Goal: Use online tool/utility: Utilize a website feature to perform a specific function

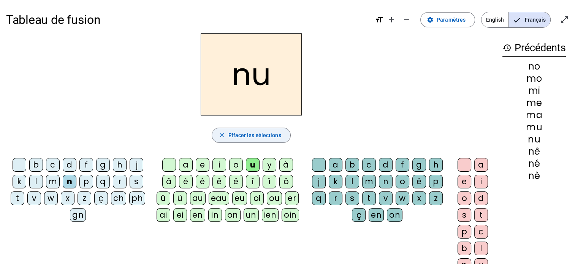
click at [220, 135] on mat-icon "close" at bounding box center [221, 135] width 7 height 7
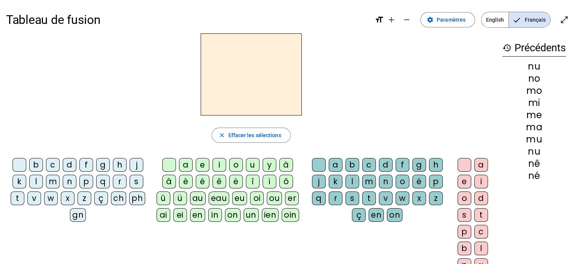
click at [136, 165] on div "j" at bounding box center [136, 165] width 14 height 14
click at [197, 165] on div "e" at bounding box center [203, 165] width 14 height 14
click at [187, 166] on div "a" at bounding box center [186, 165] width 14 height 14
click at [218, 164] on div "i" at bounding box center [219, 165] width 14 height 14
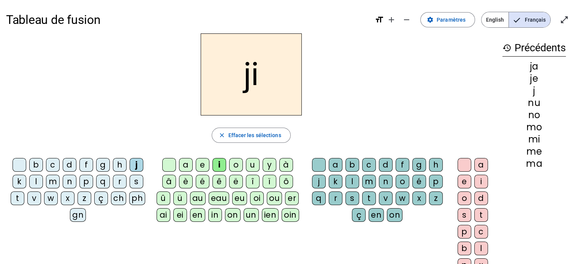
click at [236, 165] on div "o" at bounding box center [236, 165] width 14 height 14
click at [252, 166] on div "u" at bounding box center [253, 165] width 14 height 14
click at [186, 182] on div "è" at bounding box center [186, 182] width 14 height 14
click at [200, 182] on div "é" at bounding box center [203, 182] width 14 height 14
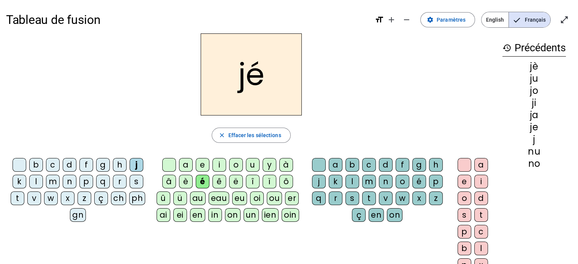
click at [220, 183] on div "ê" at bounding box center [219, 182] width 14 height 14
click at [232, 182] on div "ë" at bounding box center [236, 182] width 14 height 14
click at [251, 164] on div "u" at bounding box center [253, 165] width 14 height 14
click at [184, 163] on div "a" at bounding box center [186, 165] width 14 height 14
click at [348, 181] on div "l" at bounding box center [352, 182] width 14 height 14
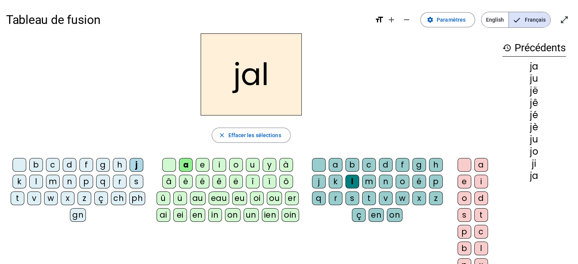
click at [458, 178] on div "e" at bounding box center [464, 182] width 14 height 14
click at [464, 164] on div at bounding box center [464, 165] width 14 height 14
click at [353, 166] on div "b" at bounding box center [352, 165] width 14 height 14
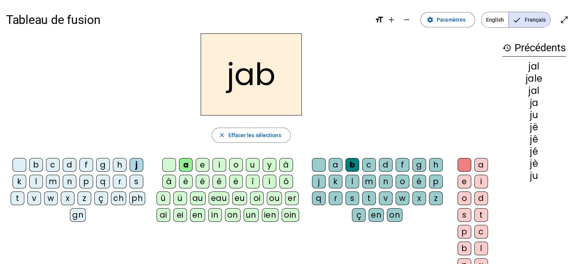
click at [418, 166] on div "g" at bounding box center [419, 165] width 14 height 14
click at [205, 162] on div "e" at bounding box center [203, 165] width 14 height 14
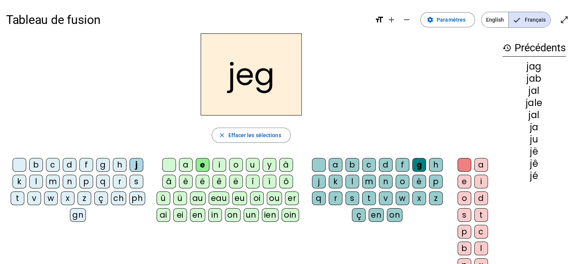
click at [371, 200] on div "t" at bounding box center [369, 198] width 14 height 14
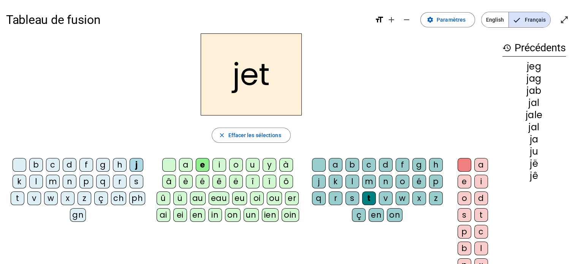
click at [464, 183] on div "e" at bounding box center [464, 182] width 14 height 14
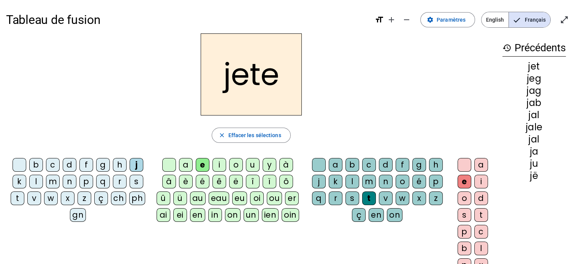
click at [464, 167] on div at bounding box center [464, 165] width 14 height 14
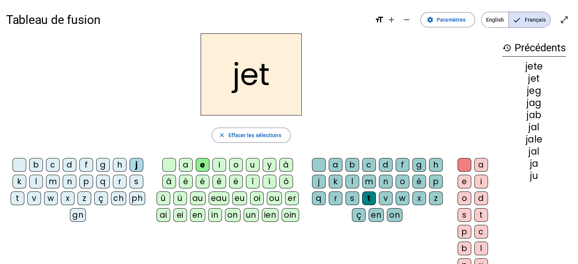
click at [484, 163] on div "a" at bounding box center [481, 165] width 14 height 14
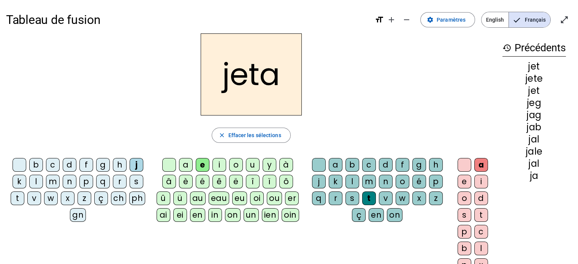
click at [480, 183] on div "i" at bounding box center [481, 182] width 14 height 14
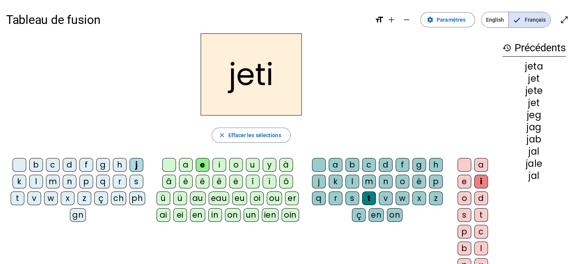
click at [481, 166] on div "a" at bounding box center [481, 165] width 14 height 14
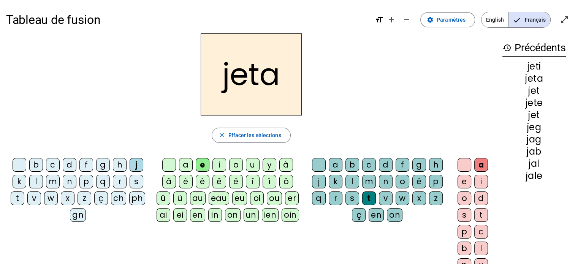
click at [465, 200] on div "o" at bounding box center [464, 198] width 14 height 14
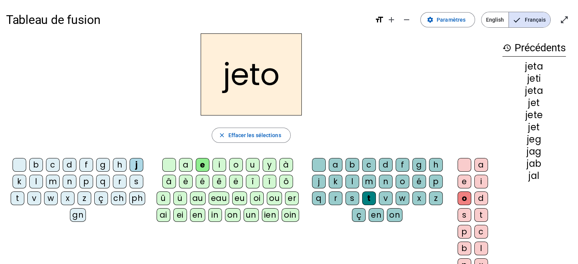
click at [466, 186] on div "e" at bounding box center [464, 182] width 14 height 14
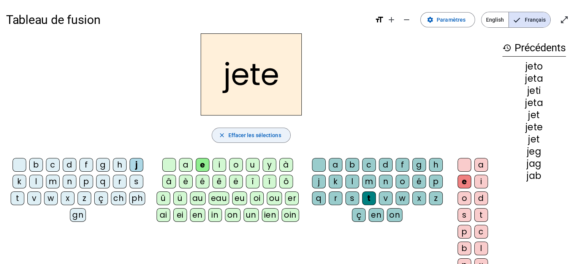
click at [222, 133] on mat-icon "close" at bounding box center [221, 135] width 7 height 7
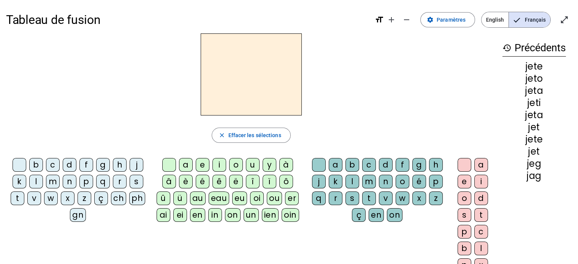
click at [132, 164] on div "j" at bounding box center [136, 165] width 14 height 14
click at [218, 164] on div "i" at bounding box center [219, 165] width 14 height 14
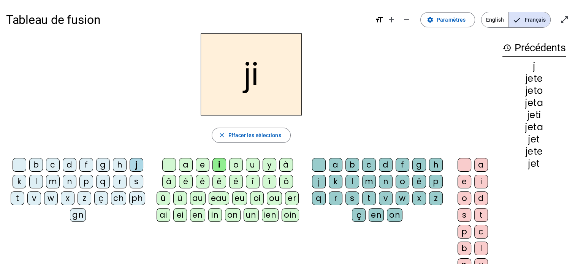
click at [352, 165] on div "b" at bounding box center [352, 165] width 14 height 14
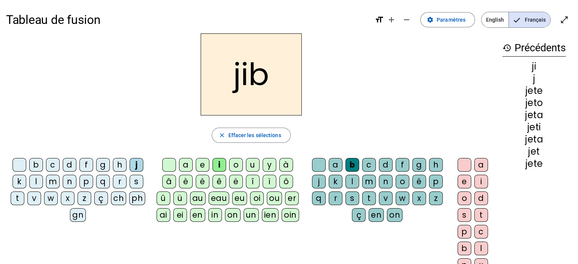
click at [318, 166] on div at bounding box center [319, 165] width 14 height 14
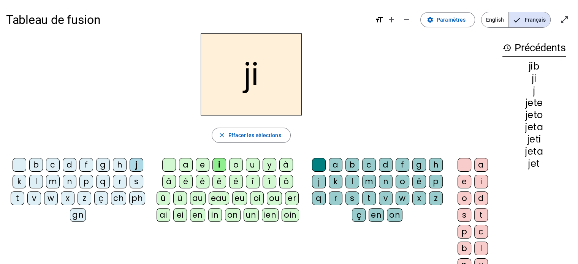
click at [354, 166] on div "b" at bounding box center [352, 165] width 14 height 14
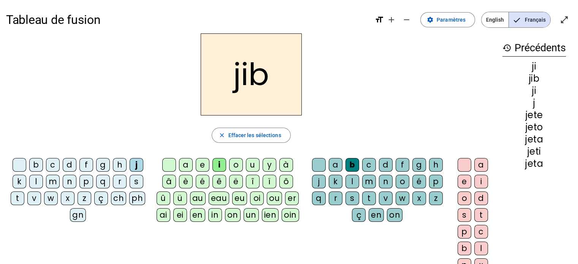
click at [387, 163] on div "d" at bounding box center [386, 165] width 14 height 14
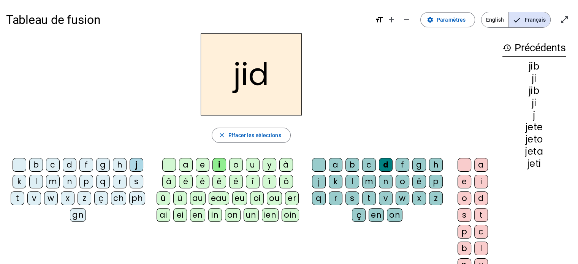
click at [434, 163] on div "h" at bounding box center [436, 165] width 14 height 14
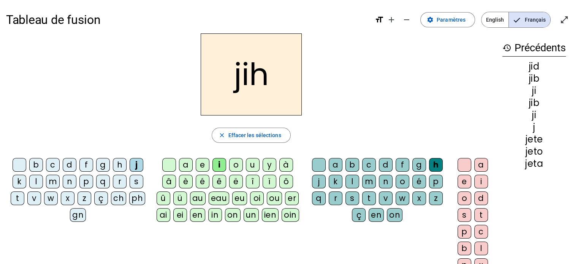
click at [353, 180] on div "l" at bounding box center [352, 182] width 14 height 14
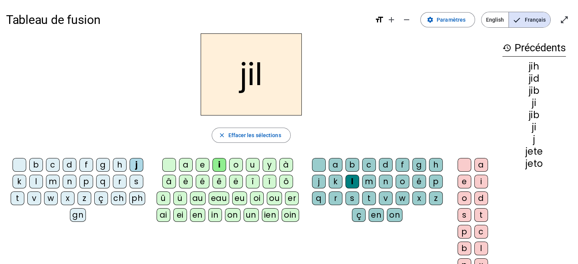
click at [438, 183] on div "p" at bounding box center [436, 182] width 14 height 14
